Goal: Find specific page/section

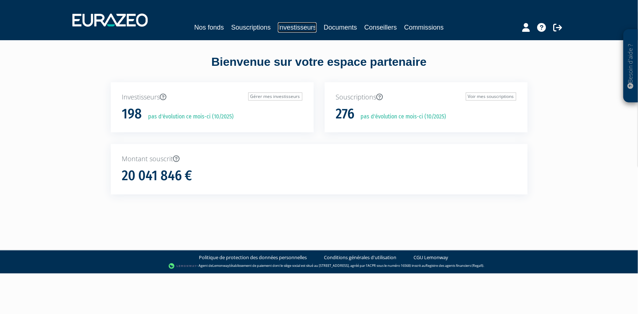
click at [302, 26] on link "Investisseurs" at bounding box center [297, 27] width 38 height 10
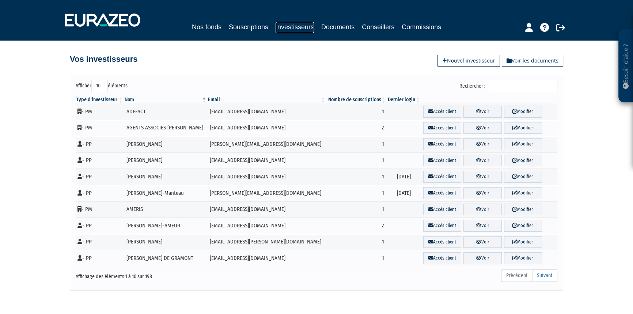
click at [299, 26] on link "Investisseurs" at bounding box center [295, 27] width 38 height 11
click at [208, 27] on link "Nos fonds" at bounding box center [207, 27] width 30 height 10
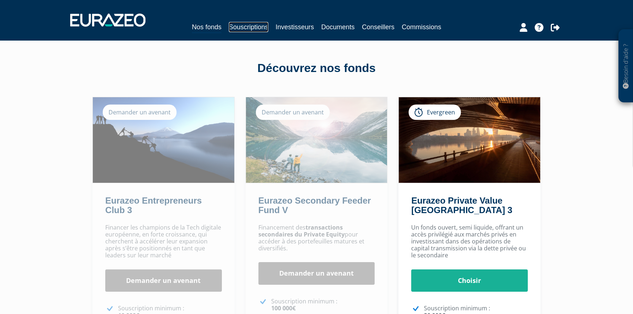
click at [248, 25] on link "Souscriptions" at bounding box center [248, 27] width 39 height 10
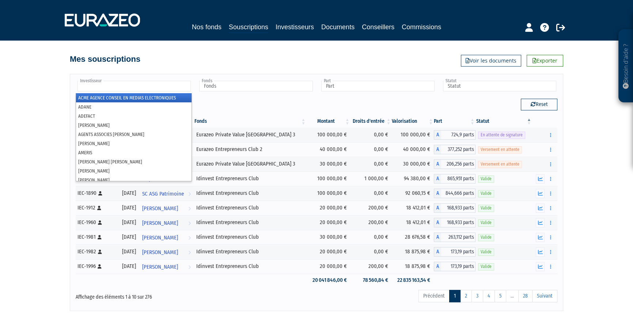
drag, startPoint x: 141, startPoint y: 90, endPoint x: 122, endPoint y: 82, distance: 20.5
click at [141, 90] on input "text" at bounding box center [134, 86] width 113 height 11
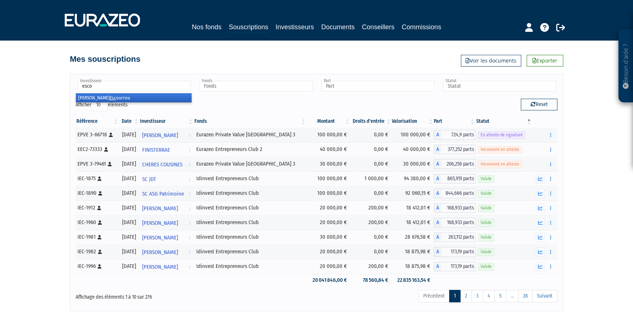
type input "escou"
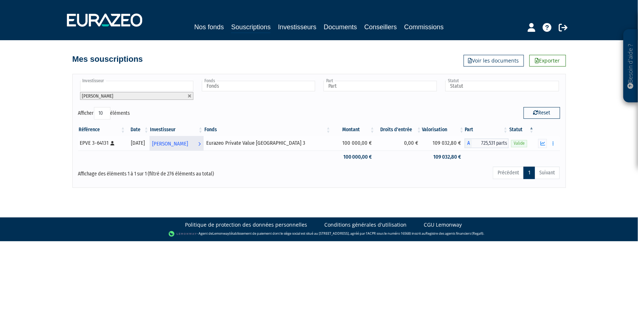
click at [188, 144] on span "[PERSON_NAME]" at bounding box center [170, 144] width 36 height 14
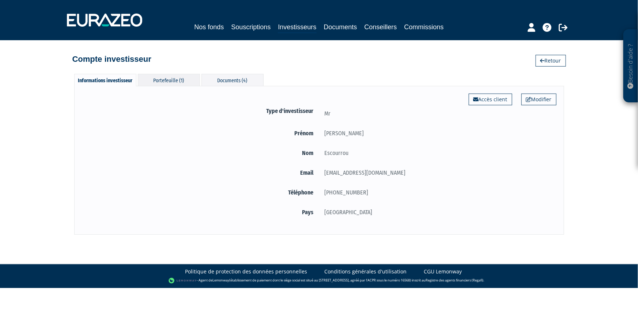
click at [182, 84] on div "Portefeuille (1)" at bounding box center [169, 80] width 62 height 12
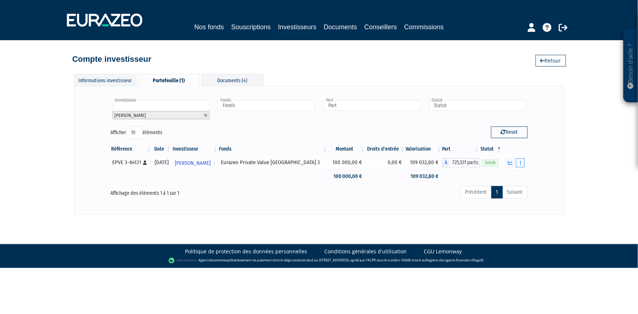
click at [519, 165] on button "button" at bounding box center [520, 162] width 9 height 9
click at [512, 164] on icon "button" at bounding box center [510, 163] width 5 height 5
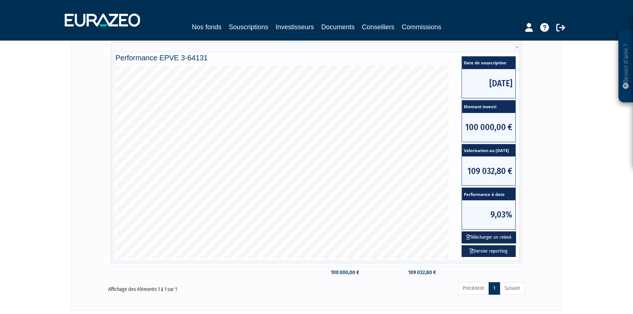
scroll to position [133, 0]
